Goal: Transaction & Acquisition: Purchase product/service

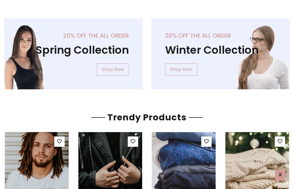
scroll to position [29, 0]
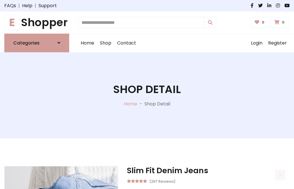
click at [37, 22] on h1 "E Shopper" at bounding box center [36, 22] width 65 height 13
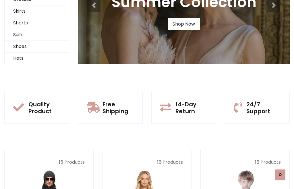
scroll to position [55, 0]
